Goal: Check status

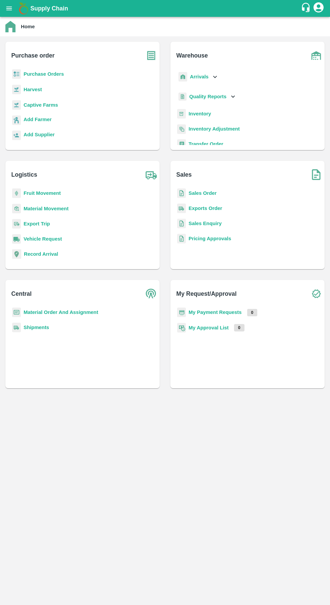
click at [213, 77] on icon at bounding box center [214, 76] width 7 height 7
click at [206, 80] on p "Arrivals" at bounding box center [199, 76] width 19 height 7
click at [207, 78] on b "Arrivals" at bounding box center [199, 76] width 19 height 5
click at [211, 107] on span "DC Arrivals" at bounding box center [207, 107] width 25 height 7
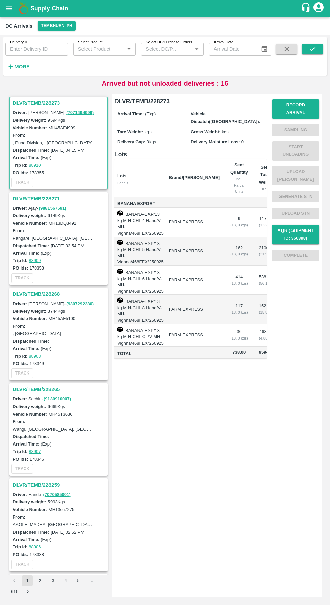
click at [24, 63] on h6 "More" at bounding box center [21, 66] width 15 height 9
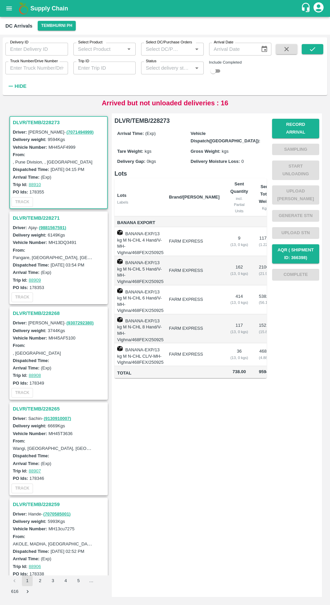
click at [217, 71] on input "checkbox" at bounding box center [213, 71] width 24 height 8
checkbox input "true"
click at [187, 65] on input "Status" at bounding box center [166, 68] width 47 height 9
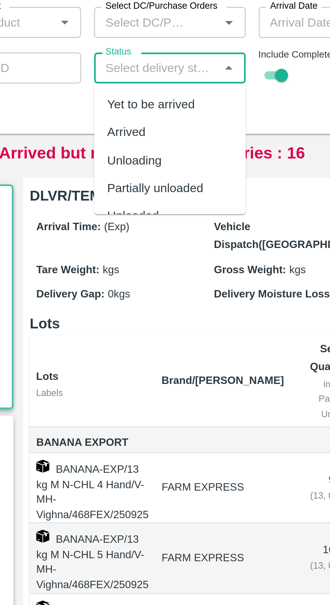
scroll to position [21, 0]
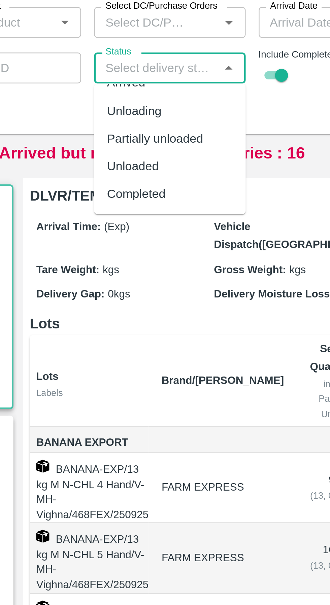
click at [169, 118] on div "Completed" at bounding box center [158, 119] width 24 height 7
type input "Completed"
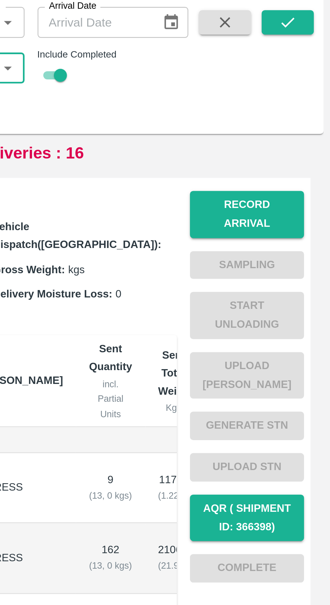
click at [316, 48] on button "submit" at bounding box center [313, 49] width 22 height 10
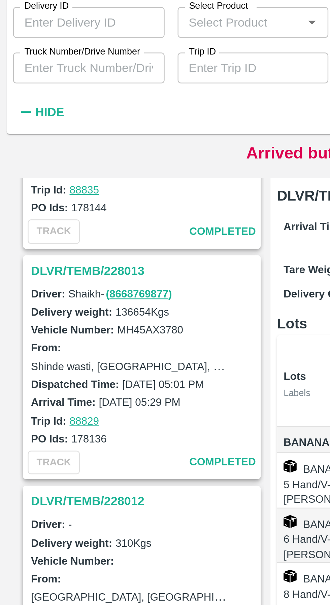
scroll to position [1213, 0]
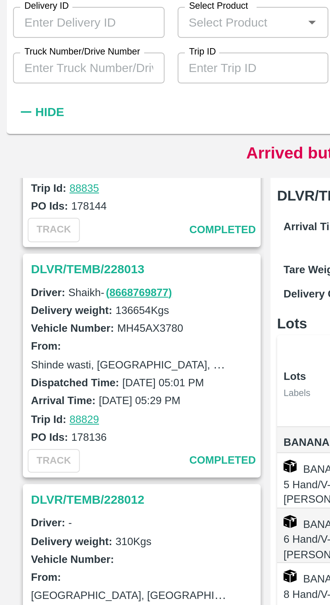
click at [42, 151] on h3 "DLVR/TEMB/228013" at bounding box center [60, 151] width 94 height 9
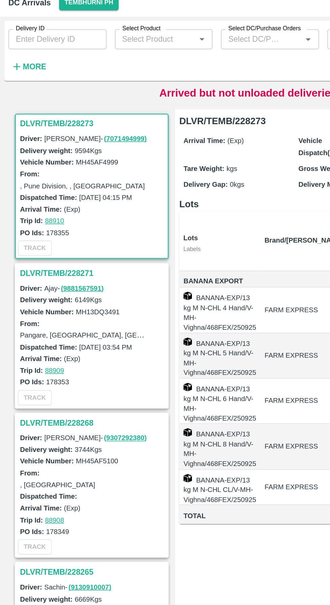
click at [24, 65] on strong "More" at bounding box center [21, 66] width 15 height 5
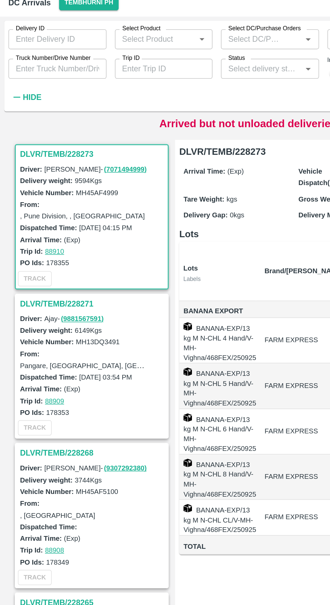
click at [165, 70] on input "Status" at bounding box center [166, 68] width 47 height 9
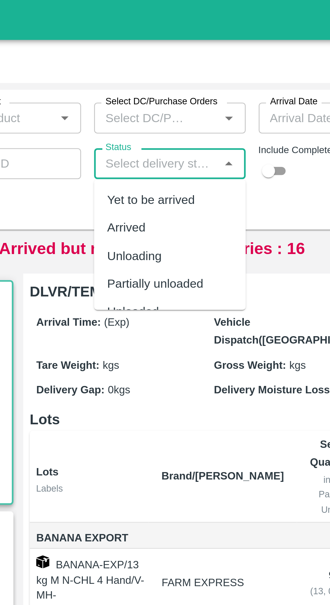
click at [218, 72] on input "checkbox" at bounding box center [213, 71] width 24 height 8
checkbox input "true"
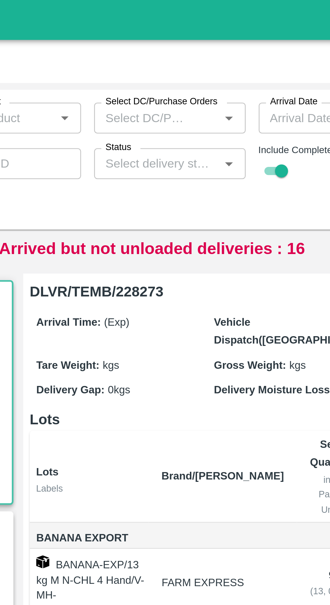
click at [200, 71] on icon "Open" at bounding box center [196, 67] width 7 height 7
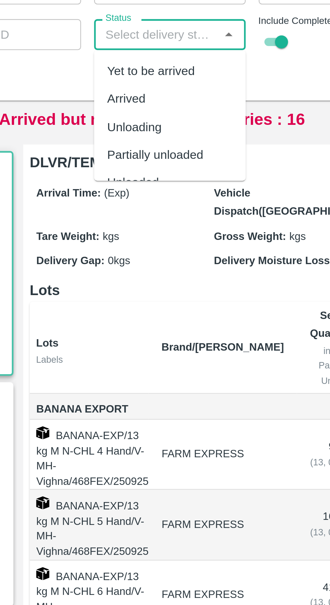
click at [204, 125] on h6 "DLVR/TEMB/228273" at bounding box center [190, 120] width 152 height 9
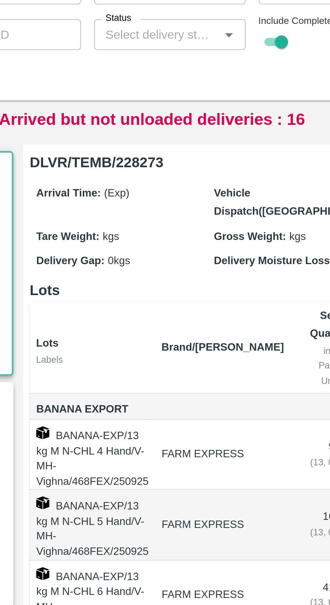
click at [197, 68] on icon "Open" at bounding box center [196, 68] width 3 height 2
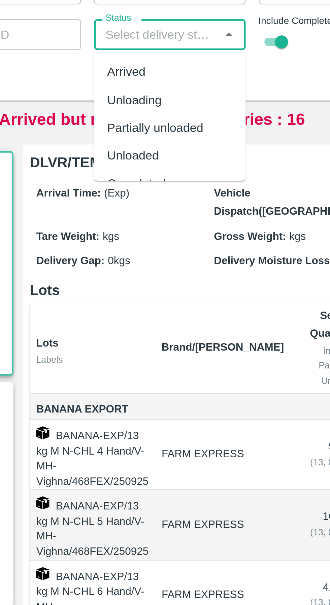
scroll to position [21, 0]
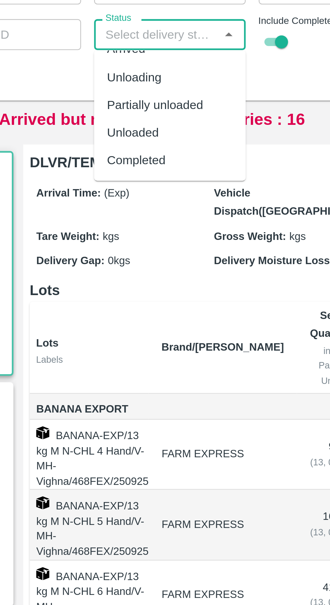
click at [165, 120] on div "Completed" at bounding box center [158, 119] width 24 height 7
type input "Completed"
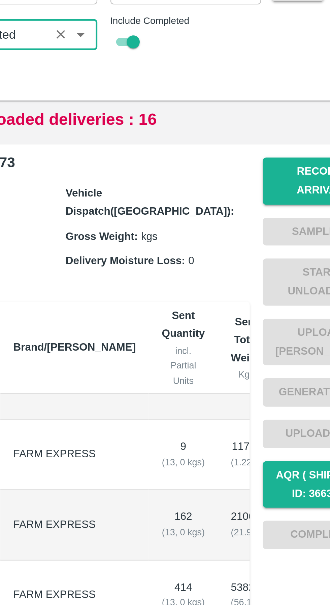
scroll to position [0, 0]
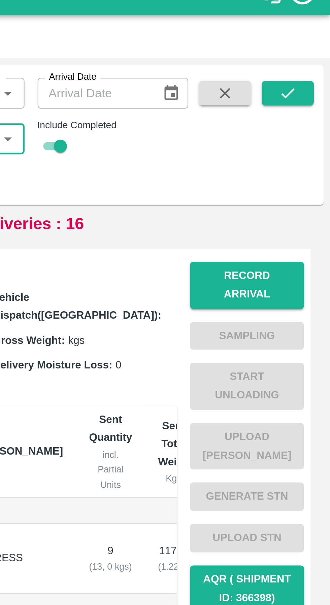
click at [315, 51] on icon "submit" at bounding box center [312, 48] width 7 height 7
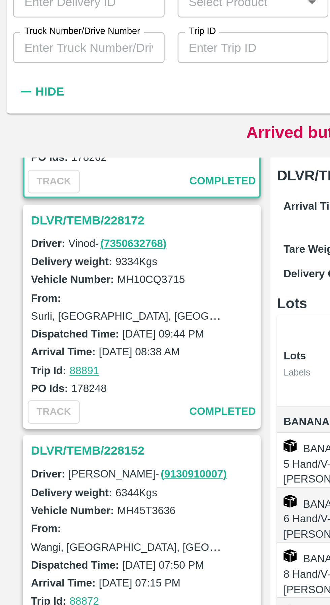
scroll to position [97, 0]
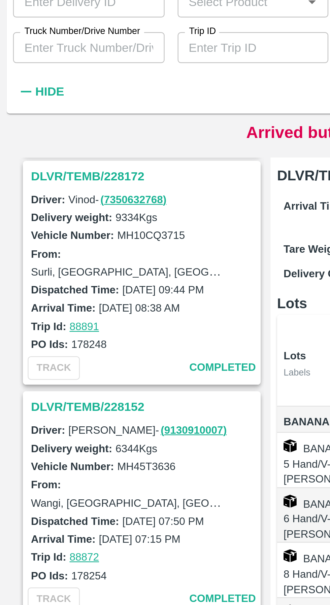
click at [40, 218] on h3 "DLVR/TEMB/228152" at bounding box center [60, 216] width 94 height 9
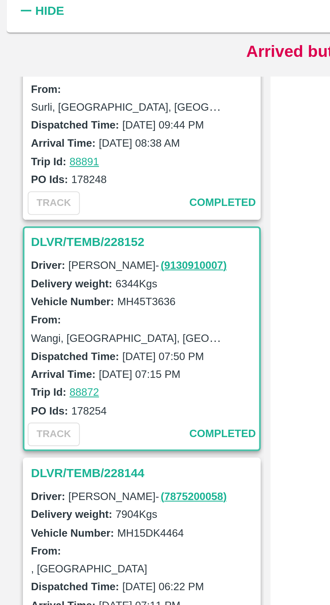
scroll to position [194, 0]
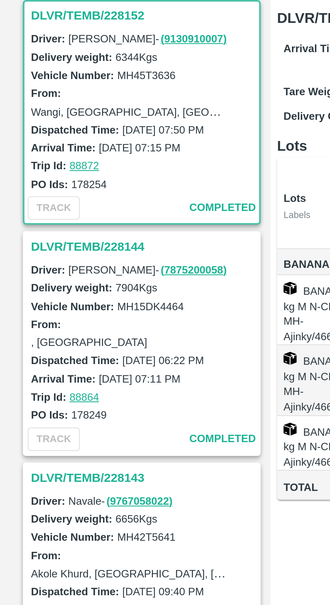
click at [38, 216] on h3 "DLVR/TEMB/228144" at bounding box center [60, 215] width 94 height 9
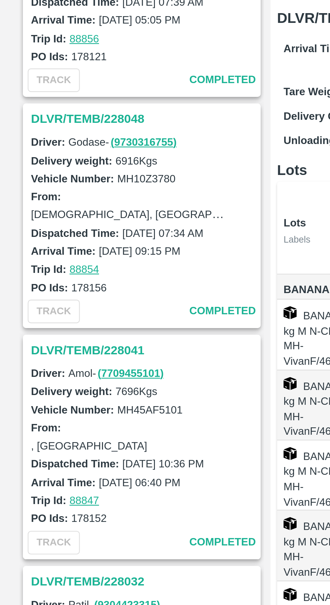
scroll to position [723, 0]
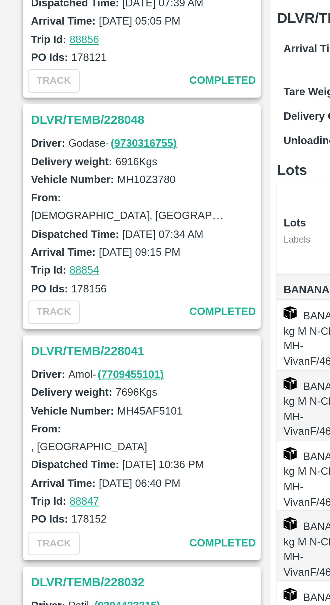
click at [37, 261] on h3 "DLVR/TEMB/228041" at bounding box center [60, 258] width 94 height 9
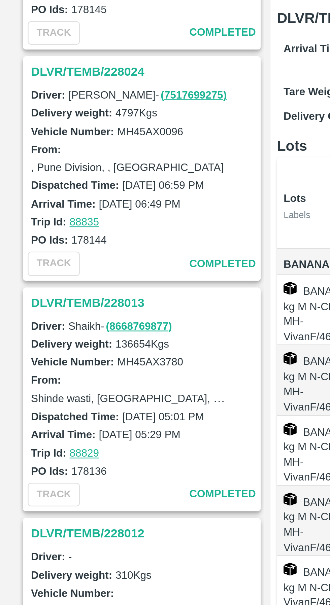
scroll to position [1125, 0]
click at [36, 237] on h3 "DLVR/TEMB/228013" at bounding box center [60, 238] width 94 height 9
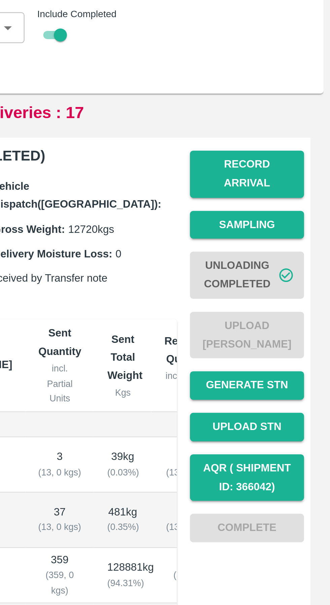
click at [288, 123] on button "Record Arrival" at bounding box center [295, 129] width 47 height 20
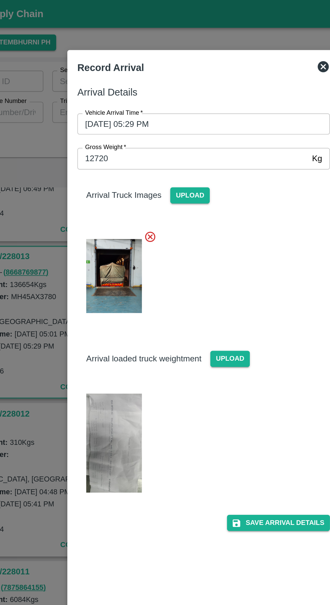
click at [56, 226] on div at bounding box center [165, 302] width 330 height 605
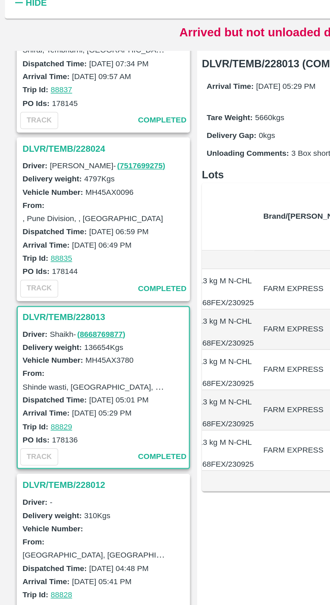
scroll to position [0, 42]
